Goal: Communication & Community: Answer question/provide support

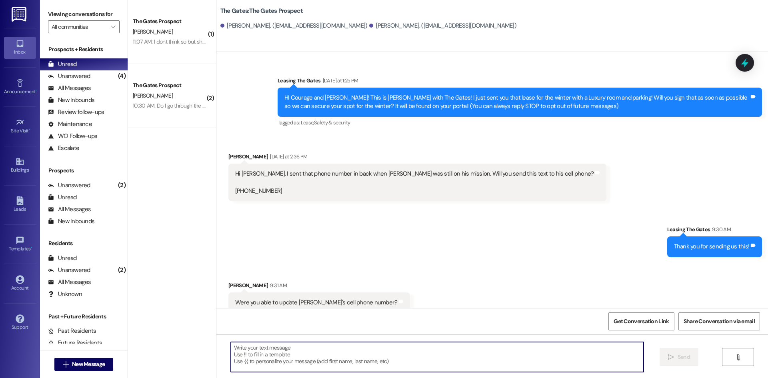
scroll to position [229, 0]
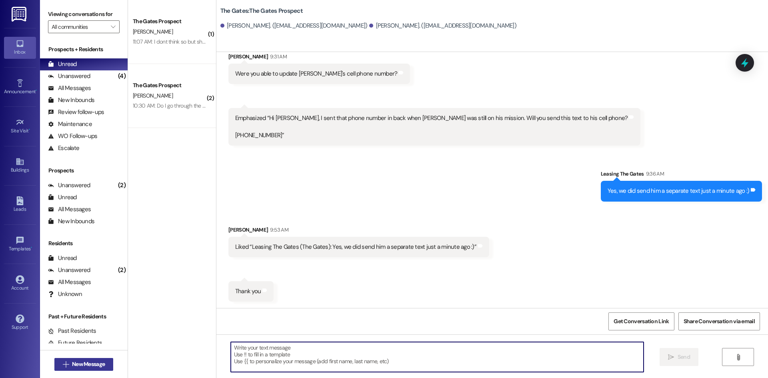
click at [101, 363] on span "New Message" at bounding box center [88, 364] width 33 height 8
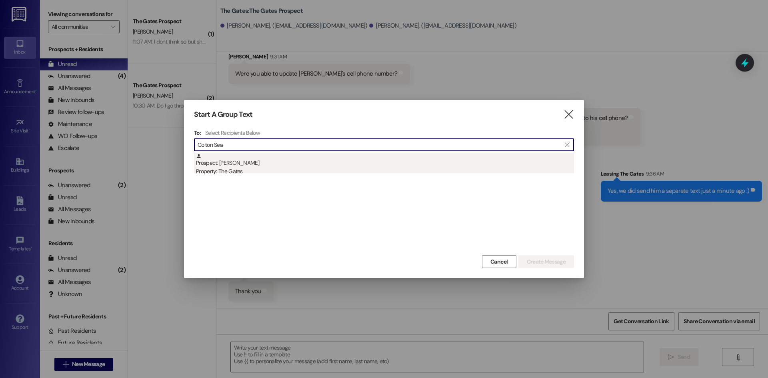
type input "Colton Sea"
click at [232, 169] on div "Property: The Gates" at bounding box center [385, 171] width 378 height 8
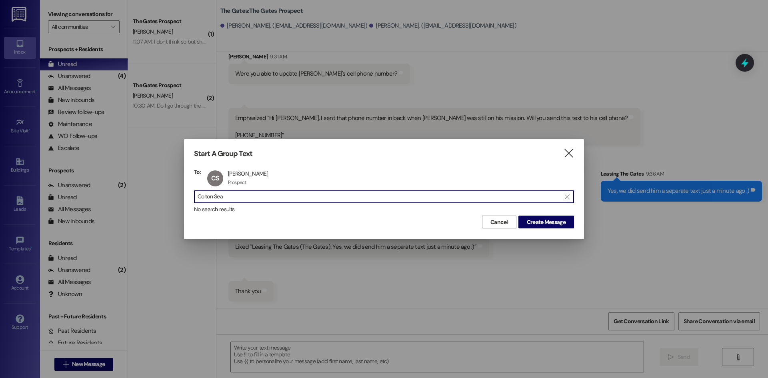
drag, startPoint x: 241, startPoint y: 198, endPoint x: 142, endPoint y: 182, distance: 100.1
click at [140, 179] on div "Start A Group Text  To: [PERSON_NAME] [PERSON_NAME] Seable Prospect Prospect c…" at bounding box center [384, 189] width 768 height 378
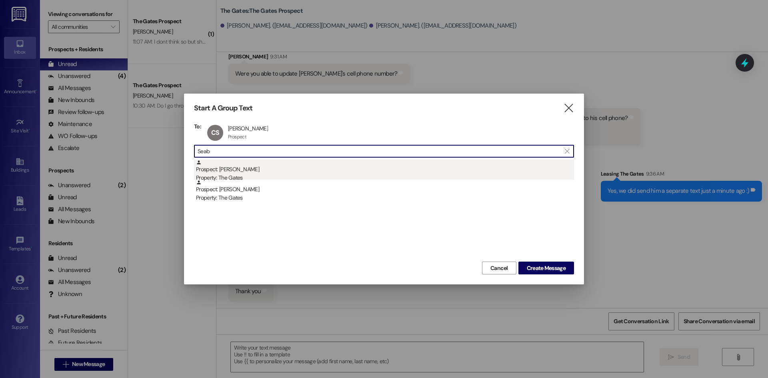
type input "Seab"
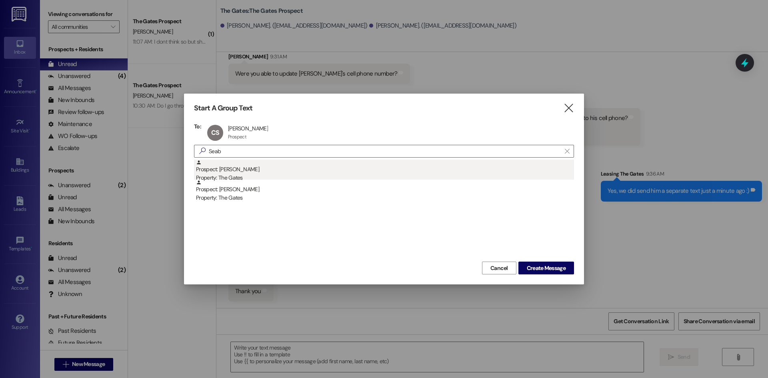
click at [260, 166] on div "Prospect: [PERSON_NAME] Property: The Gates" at bounding box center [385, 171] width 378 height 23
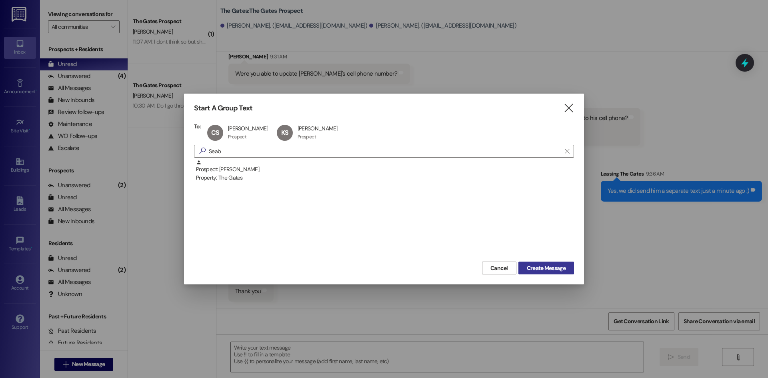
click at [555, 269] on span "Create Message" at bounding box center [546, 268] width 39 height 8
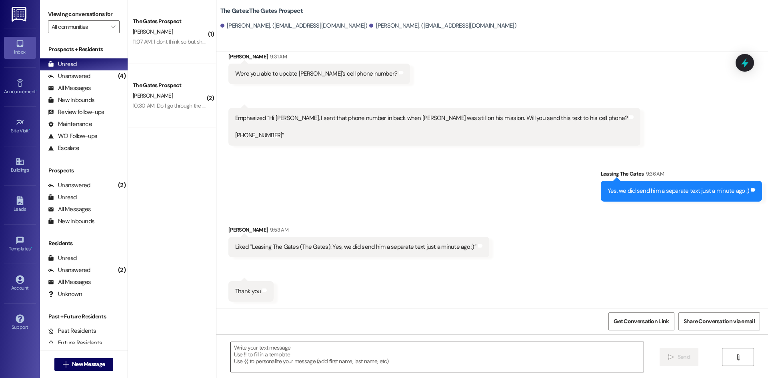
click at [246, 349] on textarea at bounding box center [437, 357] width 413 height 30
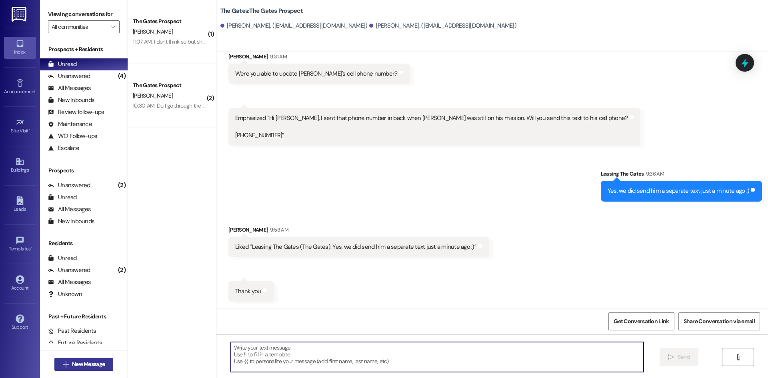
click at [62, 361] on span " New Message" at bounding box center [84, 364] width 46 height 8
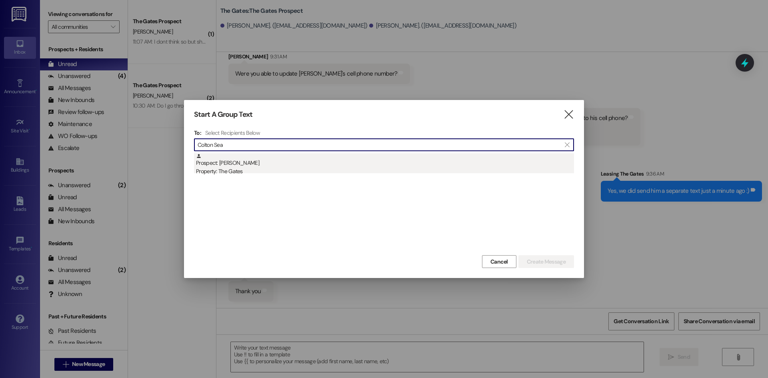
type input "Colton Sea"
click at [240, 163] on div "Prospect: [PERSON_NAME] Property: The Gates" at bounding box center [385, 164] width 378 height 23
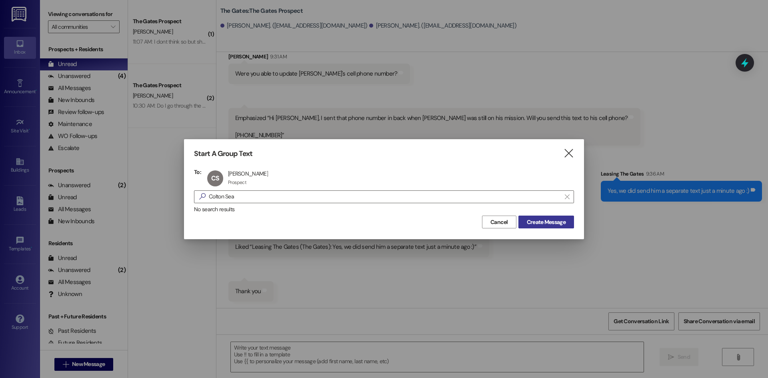
click at [535, 219] on span "Create Message" at bounding box center [546, 222] width 39 height 8
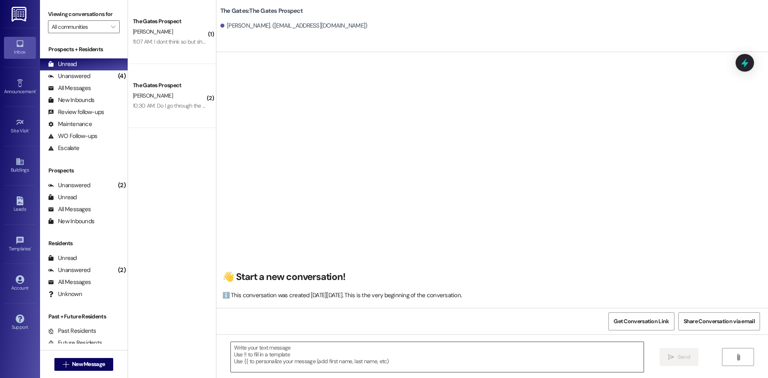
scroll to position [0, 0]
click at [242, 353] on textarea at bounding box center [437, 357] width 413 height 30
paste textarea "Hi [PERSON_NAME]! This is [PERSON_NAME] with The Gates! We just got approval fr…"
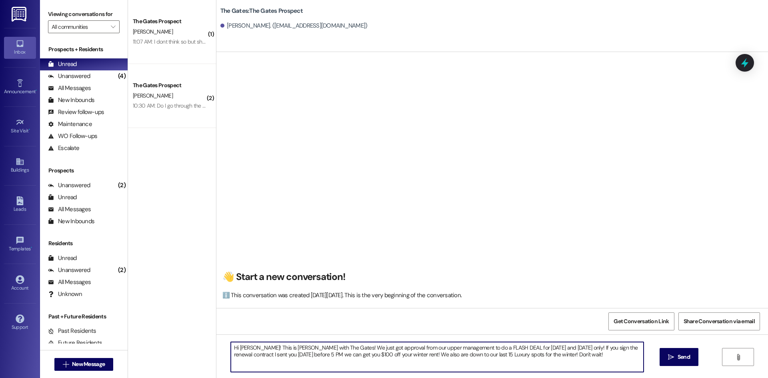
click at [245, 347] on textarea "Hi [PERSON_NAME]! This is [PERSON_NAME] with The Gates! We just got approval fr…" at bounding box center [437, 357] width 413 height 30
type textarea "Hi [PERSON_NAME]! This is [PERSON_NAME] with The Gates! We just got approval fr…"
click at [672, 351] on button " Send" at bounding box center [679, 357] width 39 height 18
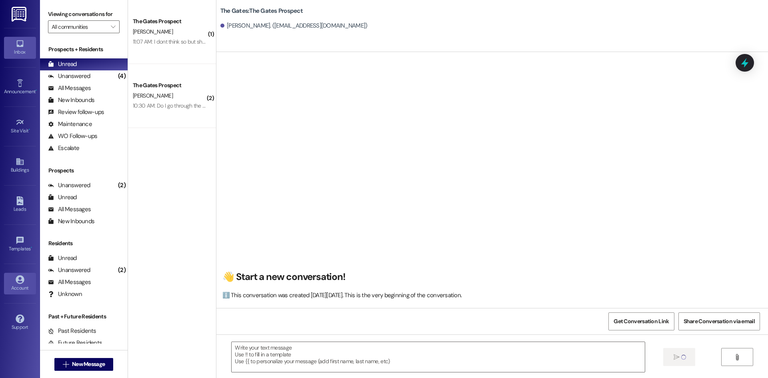
scroll to position [0, 0]
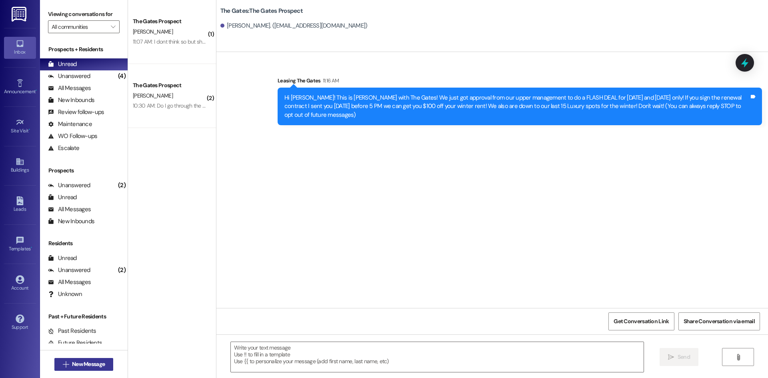
click at [76, 368] on span "New Message" at bounding box center [88, 364] width 33 height 8
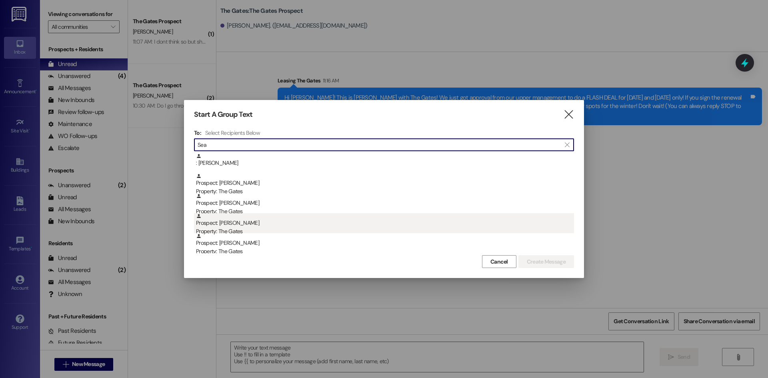
type input "Sea"
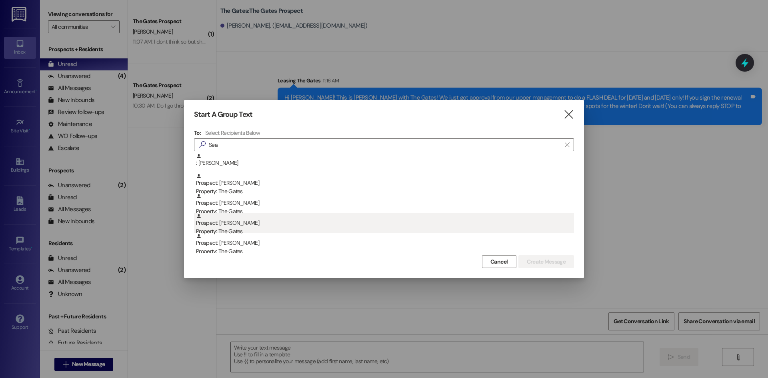
click at [248, 229] on div "Property: The Gates" at bounding box center [385, 231] width 378 height 8
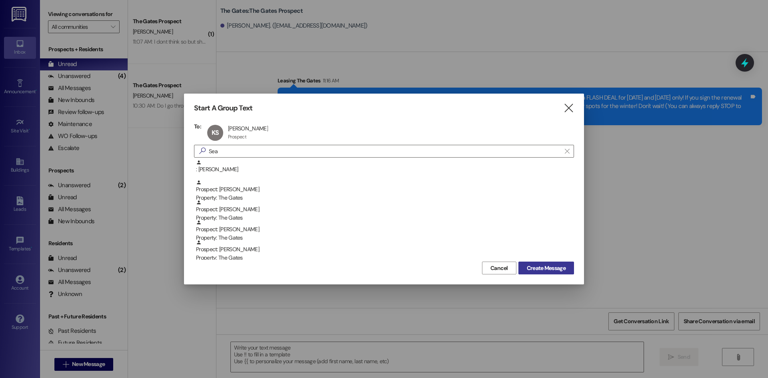
click at [548, 263] on button "Create Message" at bounding box center [547, 268] width 56 height 13
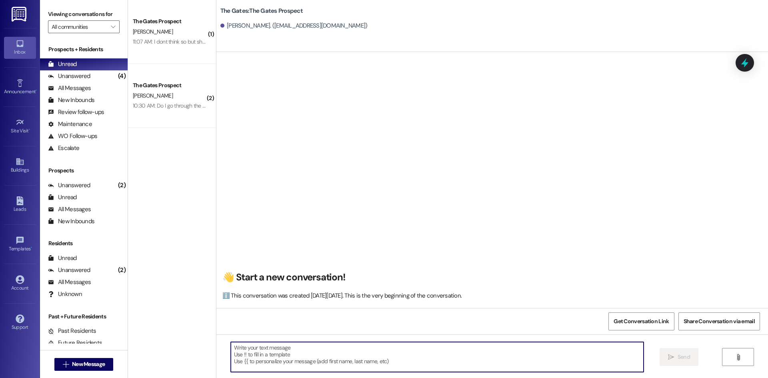
click at [251, 347] on textarea at bounding box center [437, 357] width 413 height 30
paste textarea "Hi [PERSON_NAME]! This is [PERSON_NAME] with The Gates! We just got approval fr…"
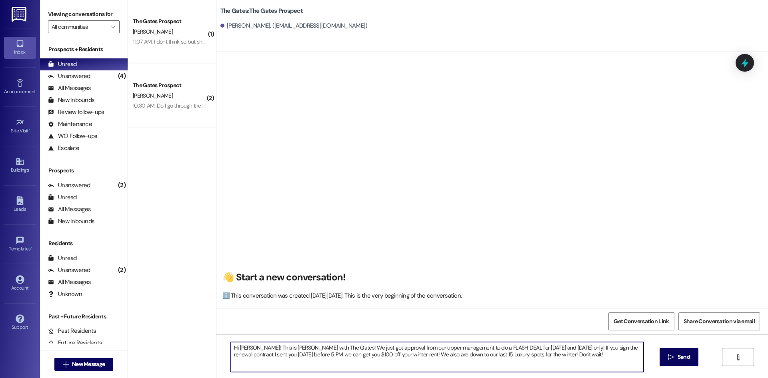
click at [248, 346] on textarea "Hi [PERSON_NAME]! This is [PERSON_NAME] with The Gates! We just got approval fr…" at bounding box center [437, 357] width 413 height 30
type textarea "Hi Courage! This is [PERSON_NAME] with The Gates! We just got approval from our…"
click at [681, 356] on span "Send" at bounding box center [684, 357] width 12 height 8
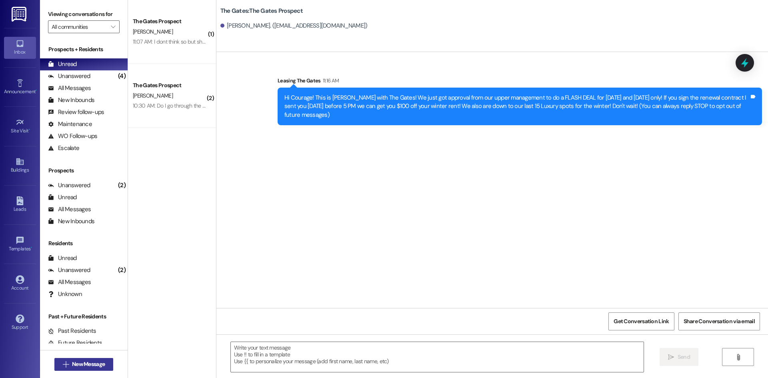
click at [77, 363] on span "New Message" at bounding box center [88, 364] width 33 height 8
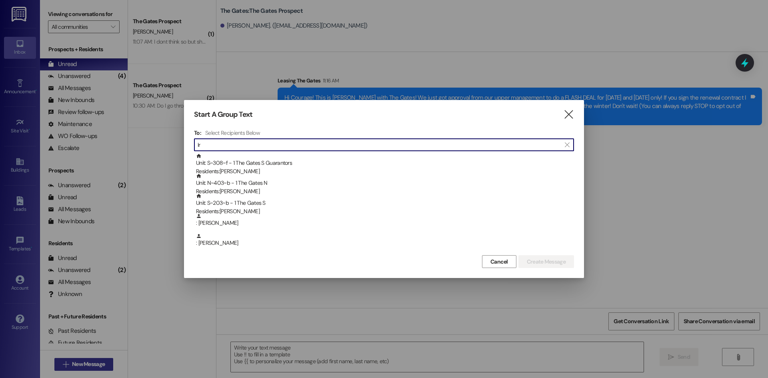
type input "I"
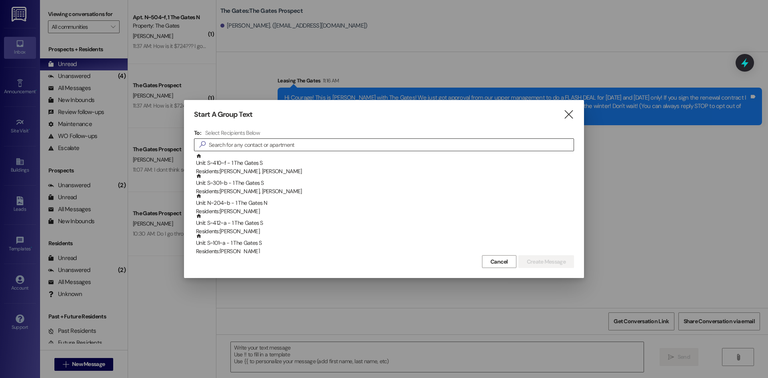
click at [254, 147] on input at bounding box center [391, 144] width 365 height 11
click at [234, 146] on input at bounding box center [391, 144] width 365 height 11
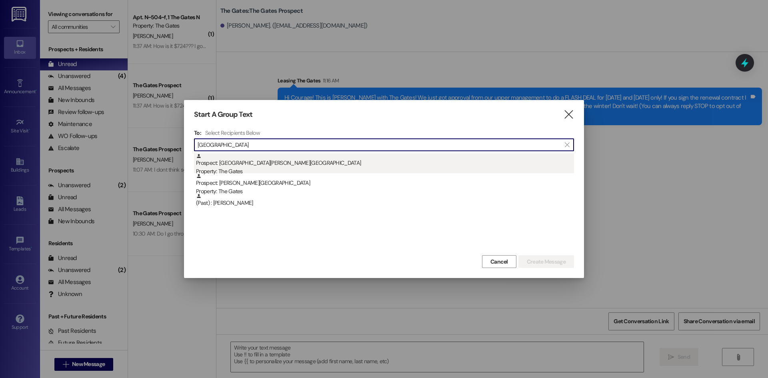
type input "[GEOGRAPHIC_DATA]"
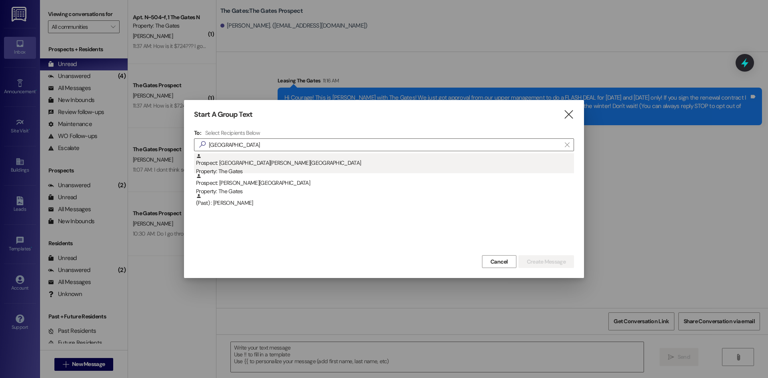
click at [244, 170] on div "Property: The Gates" at bounding box center [385, 171] width 378 height 8
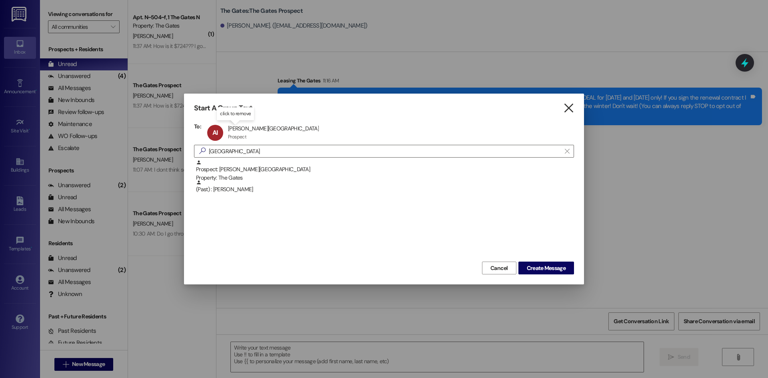
click at [571, 106] on icon "" at bounding box center [568, 108] width 11 height 8
